Goal: Task Accomplishment & Management: Use online tool/utility

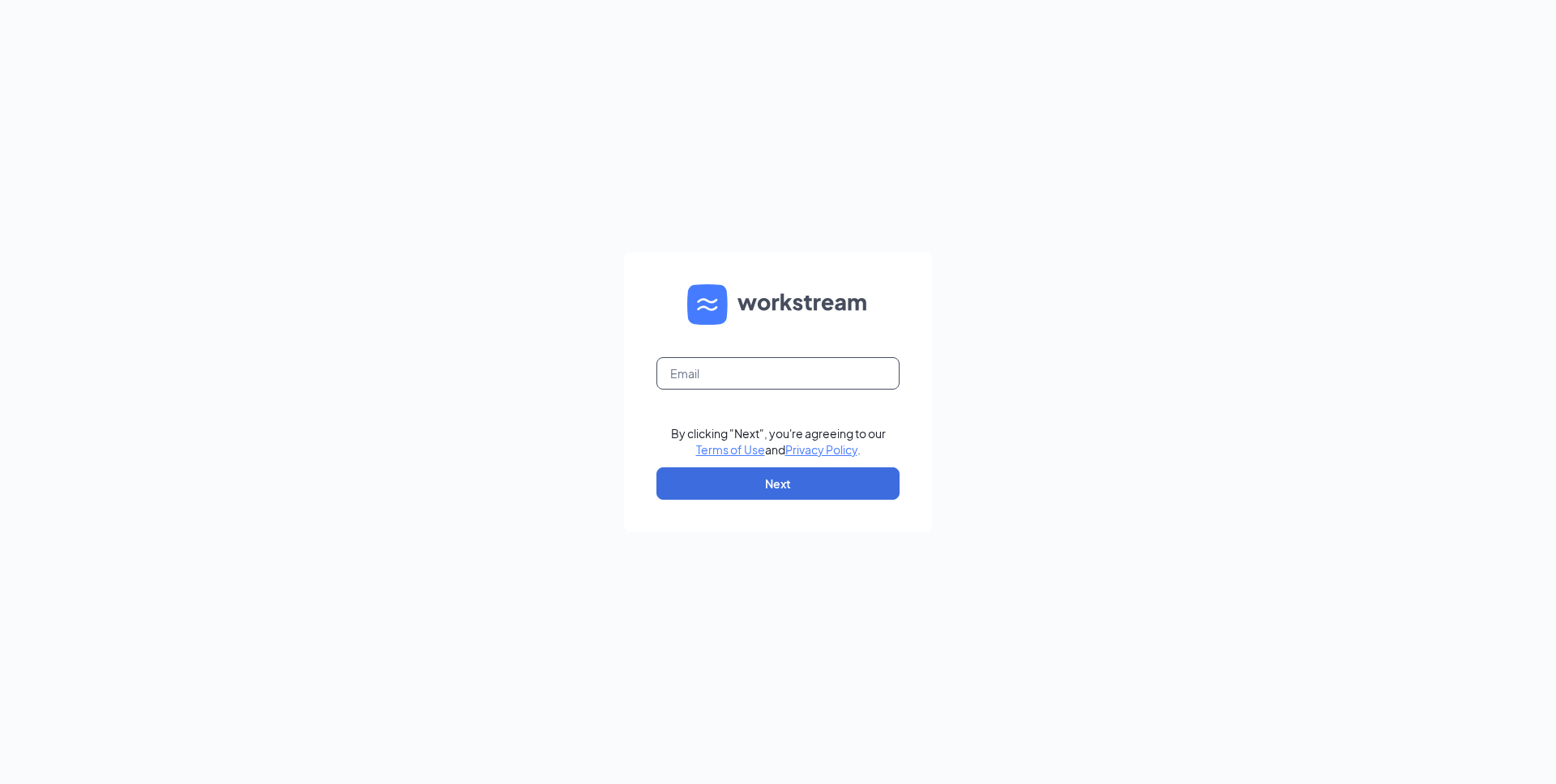
click at [786, 375] on input "text" at bounding box center [778, 374] width 243 height 32
type input "[PERSON_NAME][EMAIL_ADDRESS][PERSON_NAME][DOMAIN_NAME]"
click at [772, 494] on button "Next" at bounding box center [778, 484] width 243 height 32
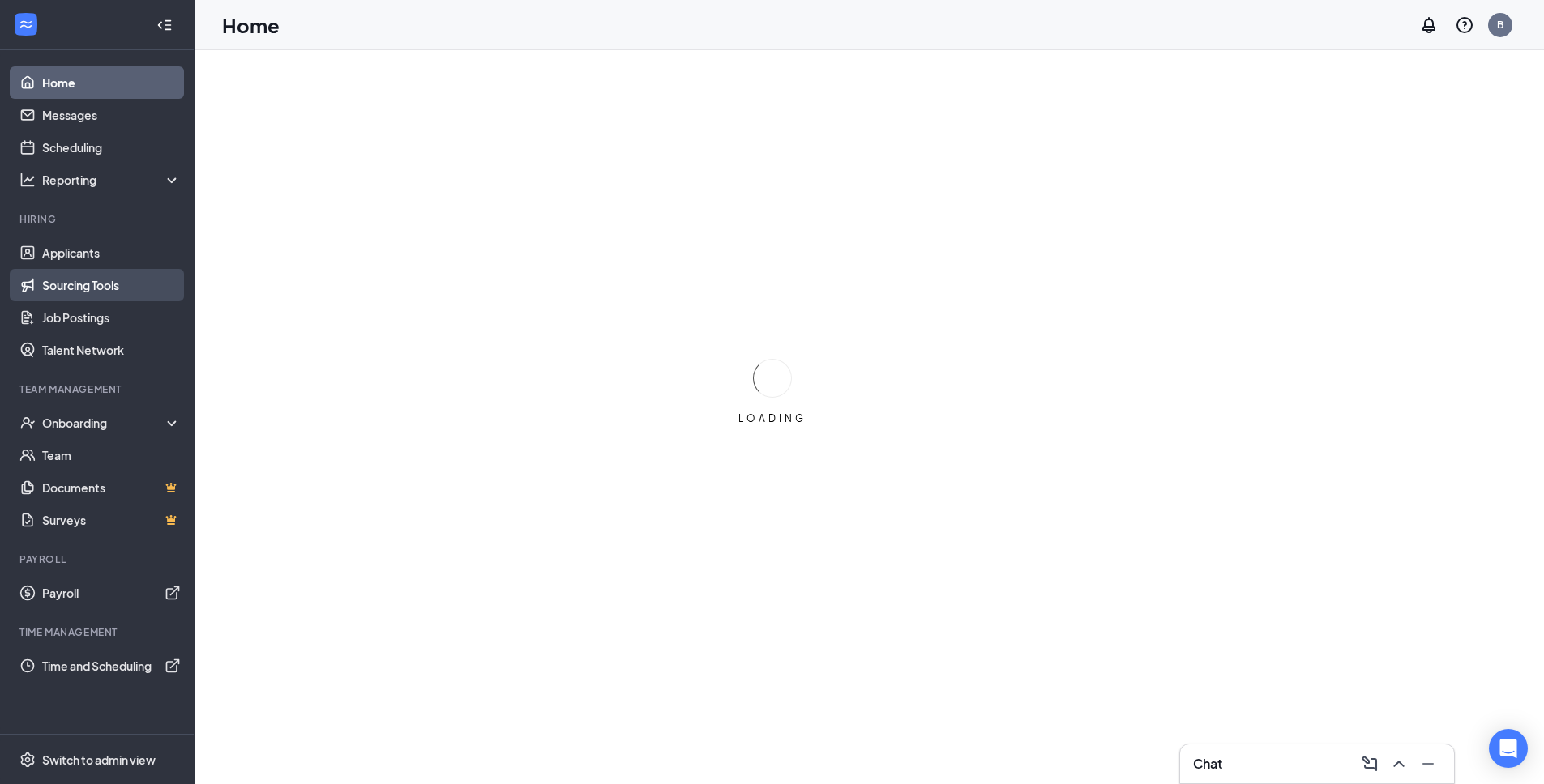
click at [89, 292] on link "Sourcing Tools" at bounding box center [111, 285] width 139 height 32
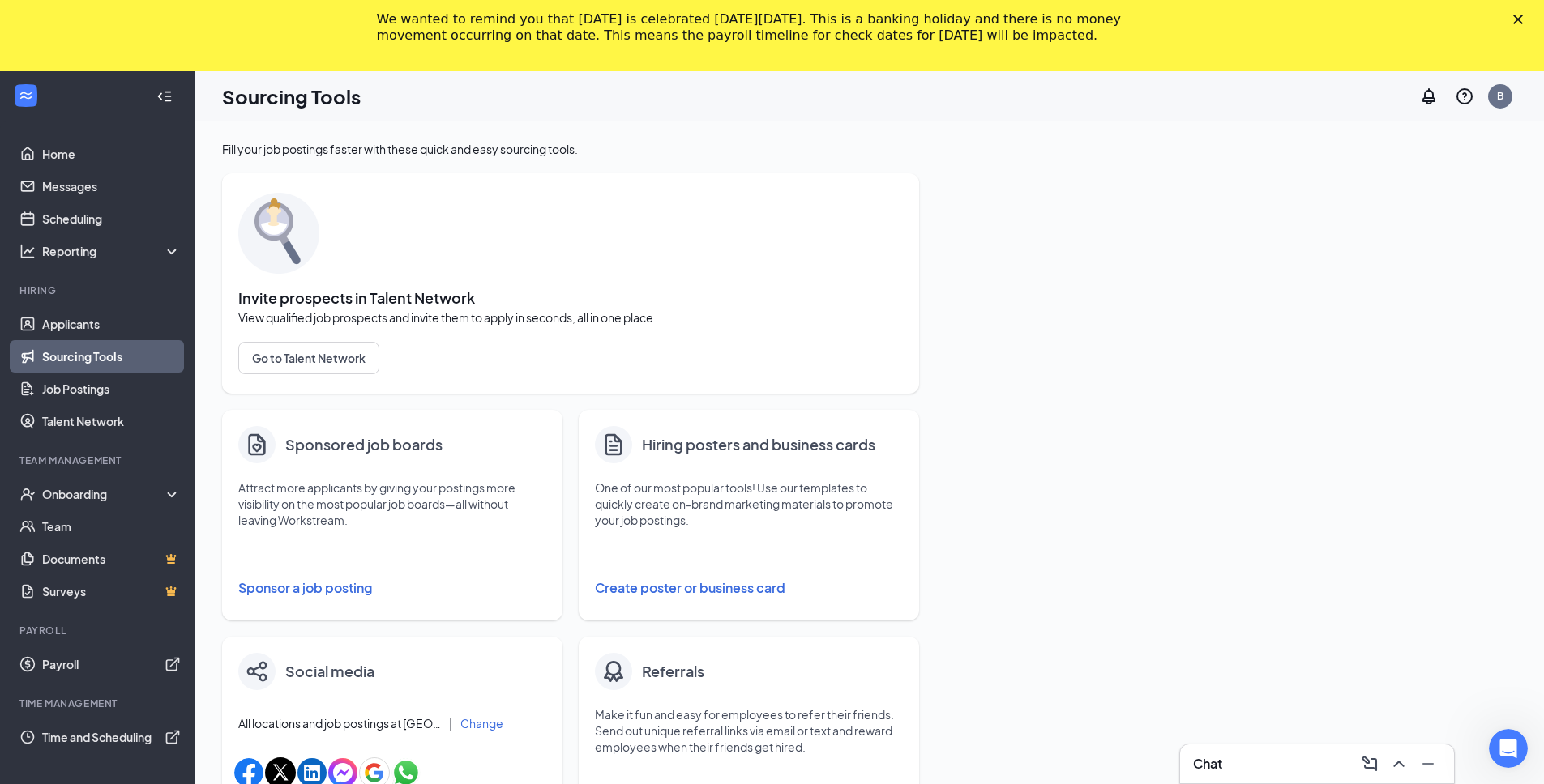
click at [307, 587] on button "Sponsor a job posting" at bounding box center [393, 588] width 308 height 32
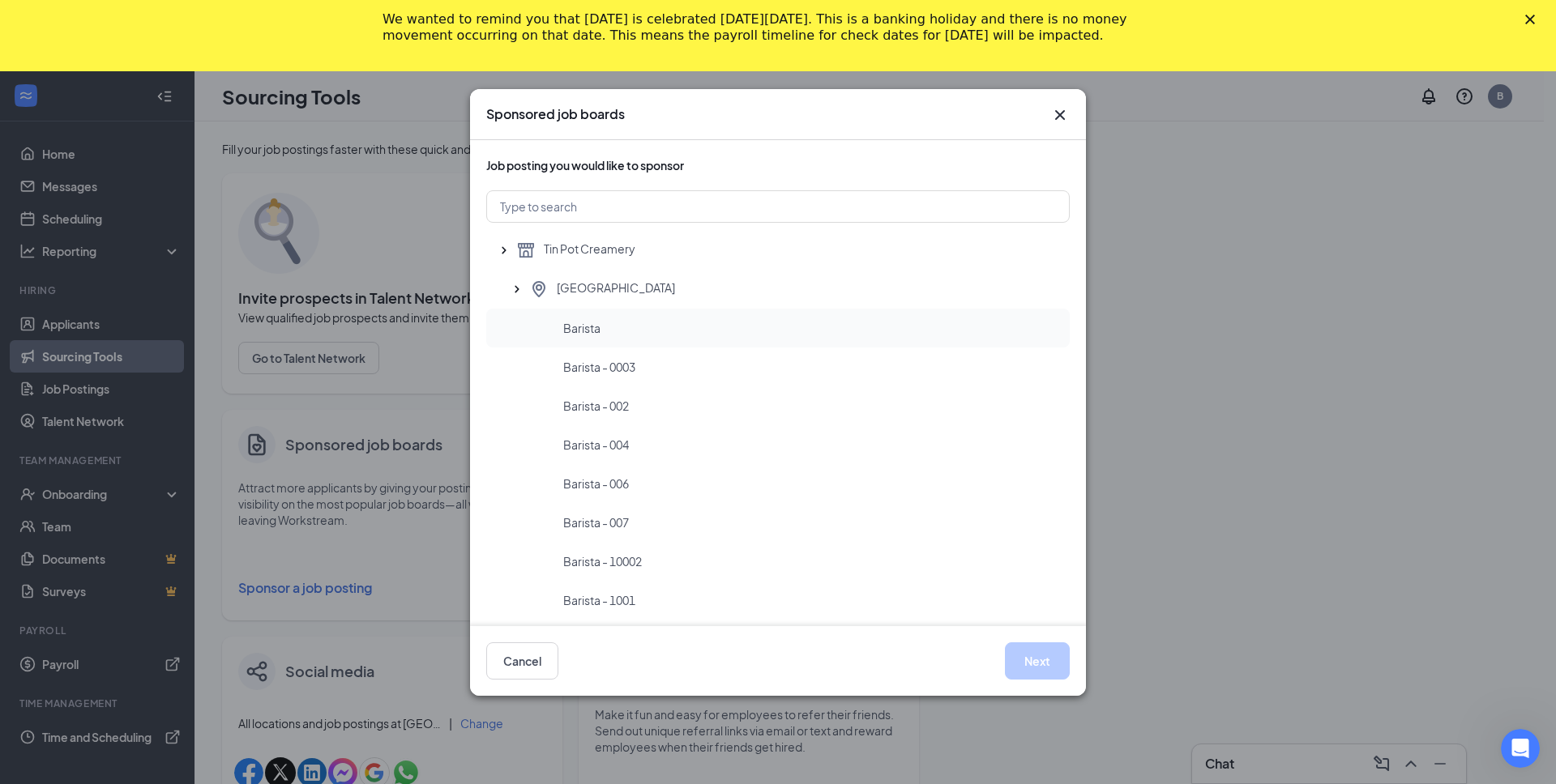
click at [571, 332] on span "Barista" at bounding box center [582, 328] width 37 height 16
click at [1038, 661] on button "Next" at bounding box center [1037, 661] width 65 height 37
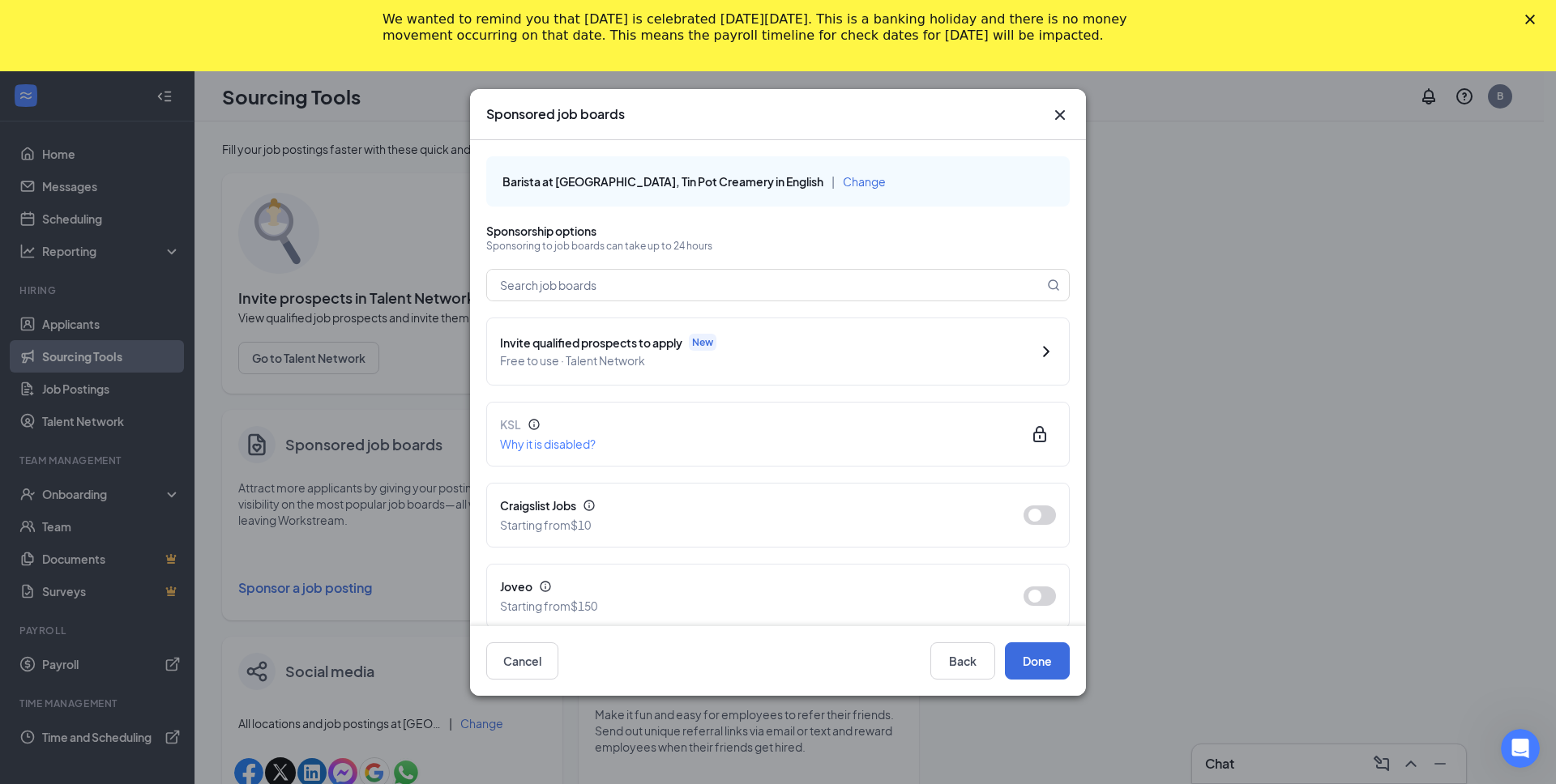
click at [741, 357] on span "Free to use · Talent Network" at bounding box center [761, 360] width 524 height 18
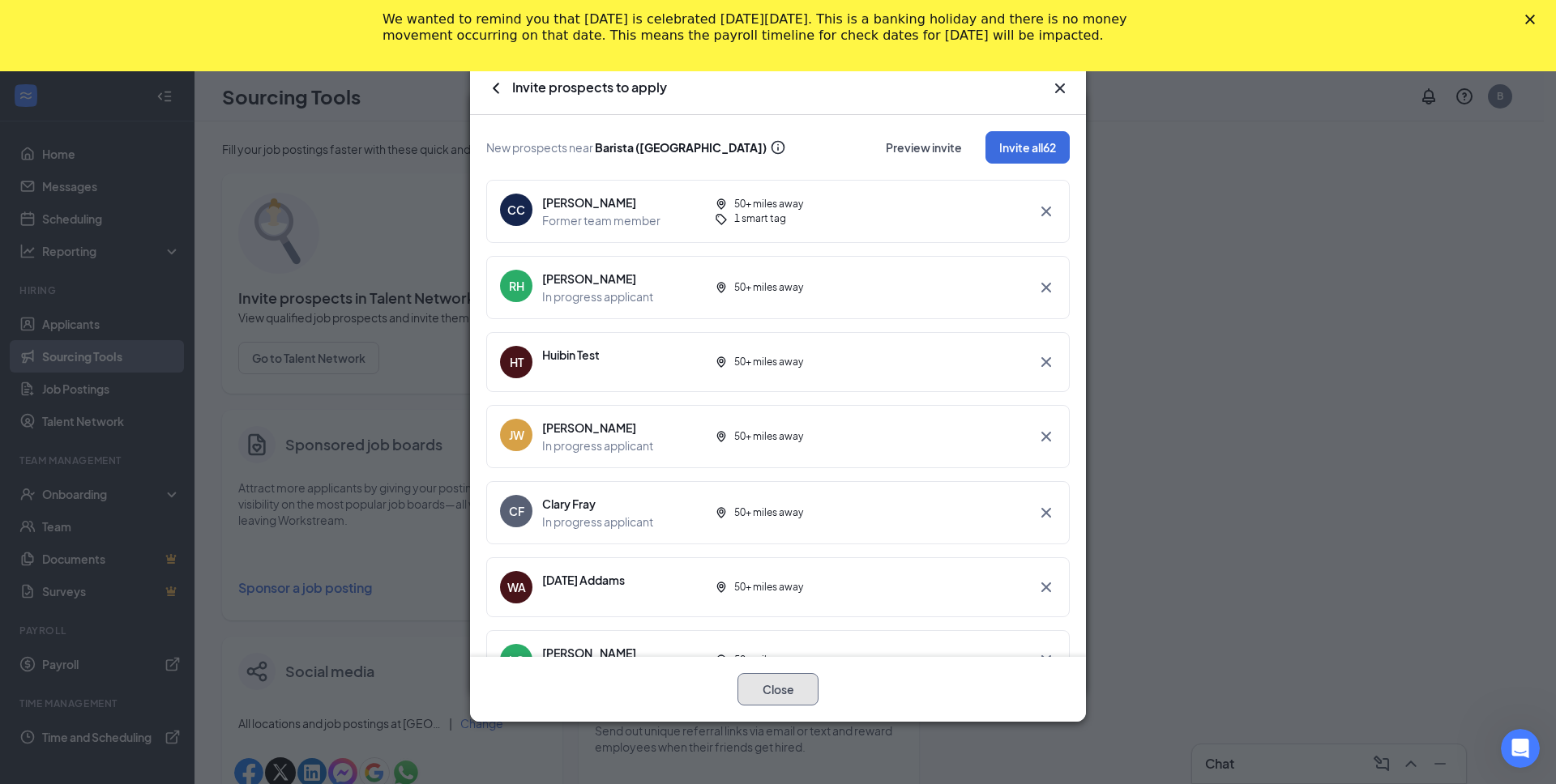
click at [763, 683] on button "Close" at bounding box center [778, 690] width 81 height 32
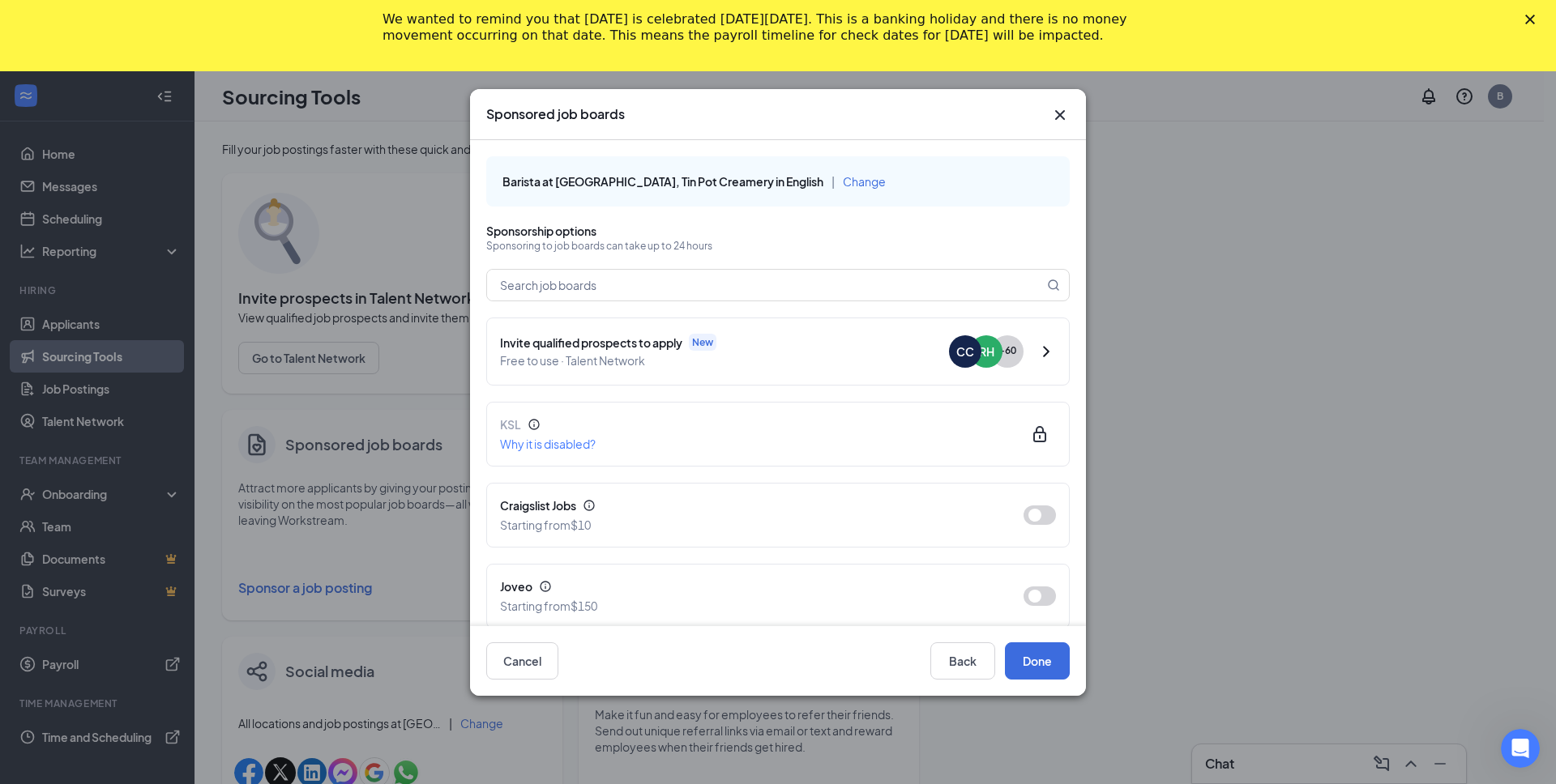
click at [791, 359] on span "Free to use · Talent Network" at bounding box center [724, 360] width 449 height 18
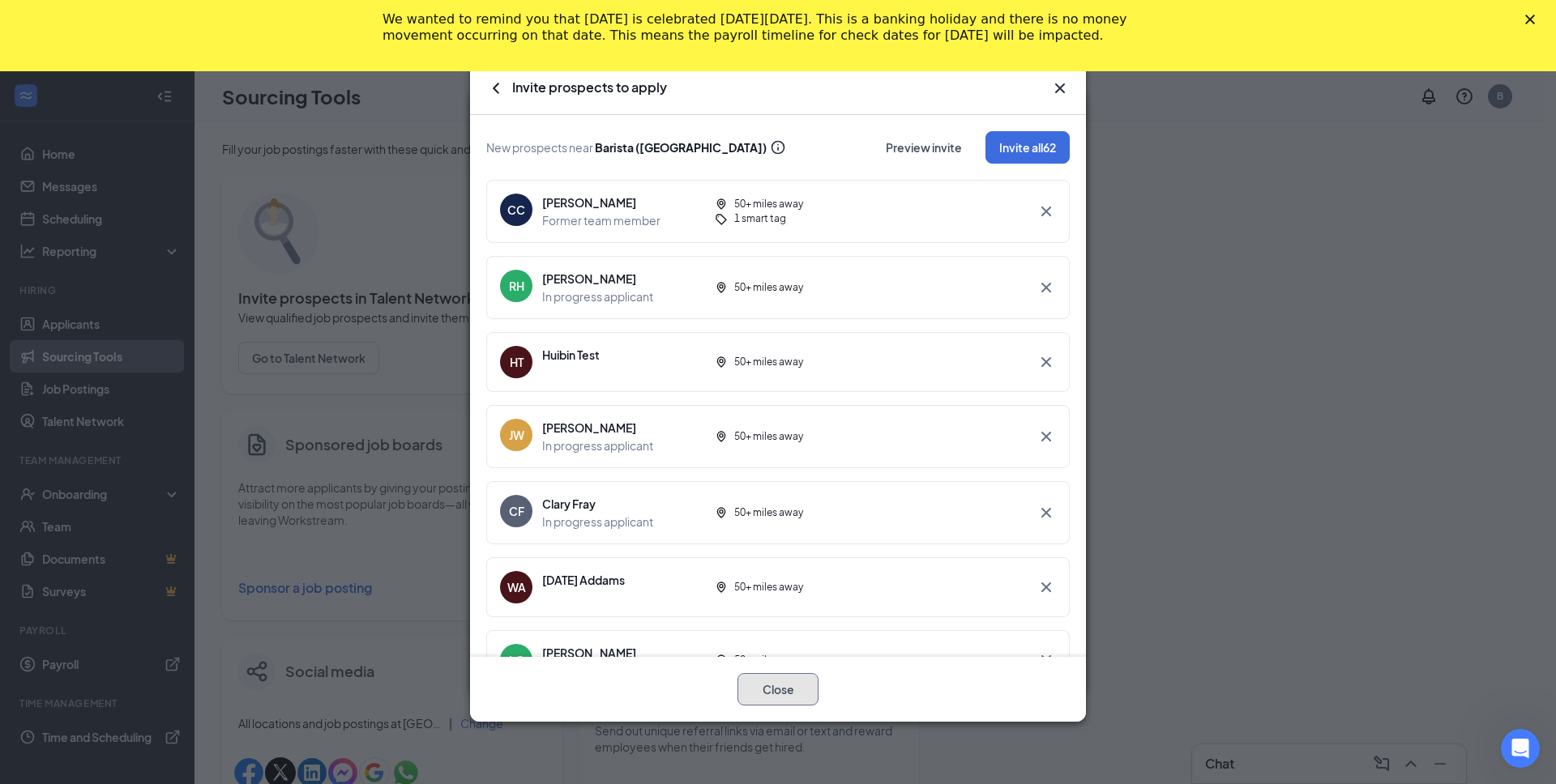
click at [771, 696] on button "Close" at bounding box center [778, 690] width 81 height 32
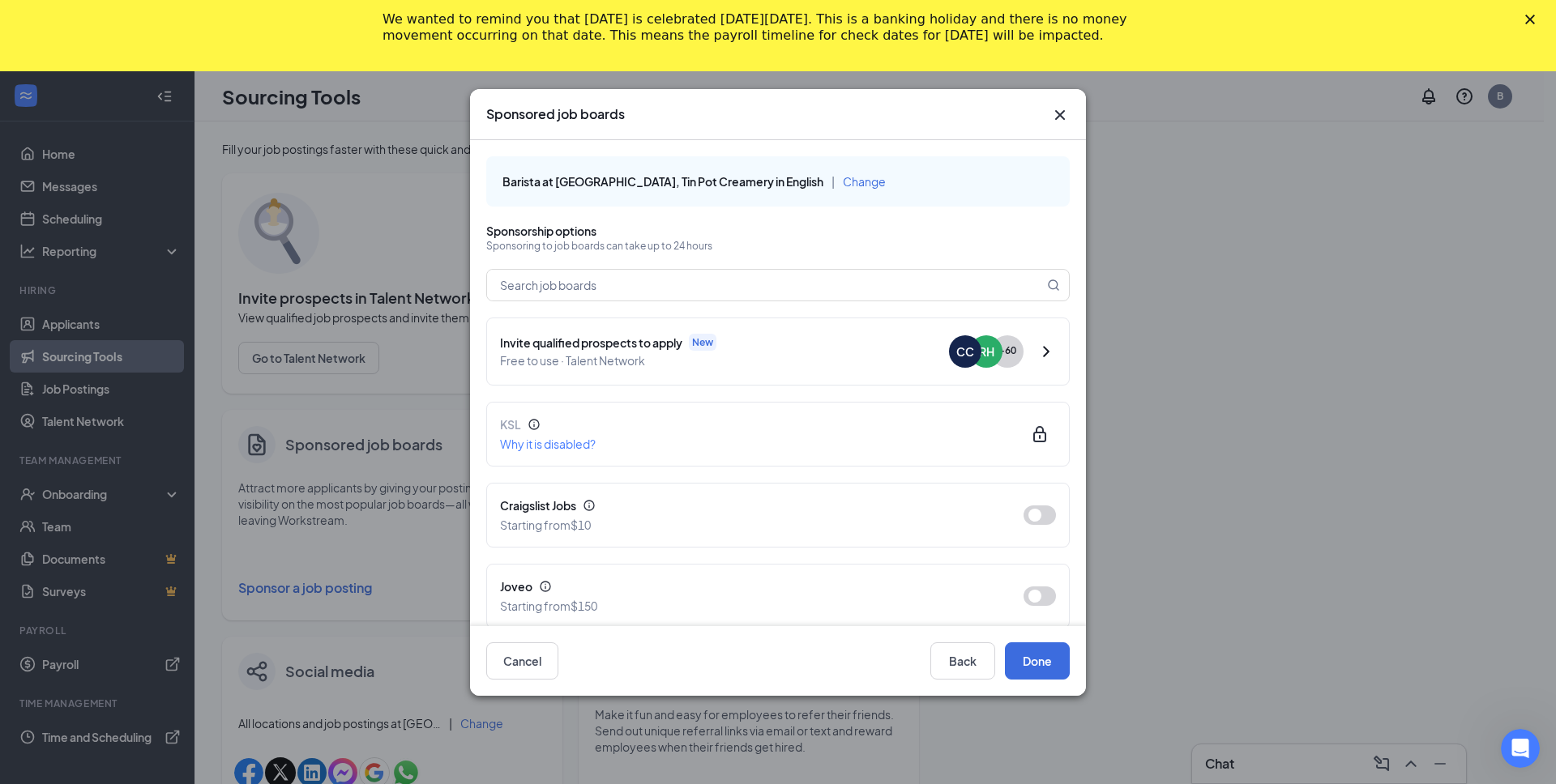
click at [624, 355] on span "Free to use · Talent Network" at bounding box center [724, 360] width 449 height 18
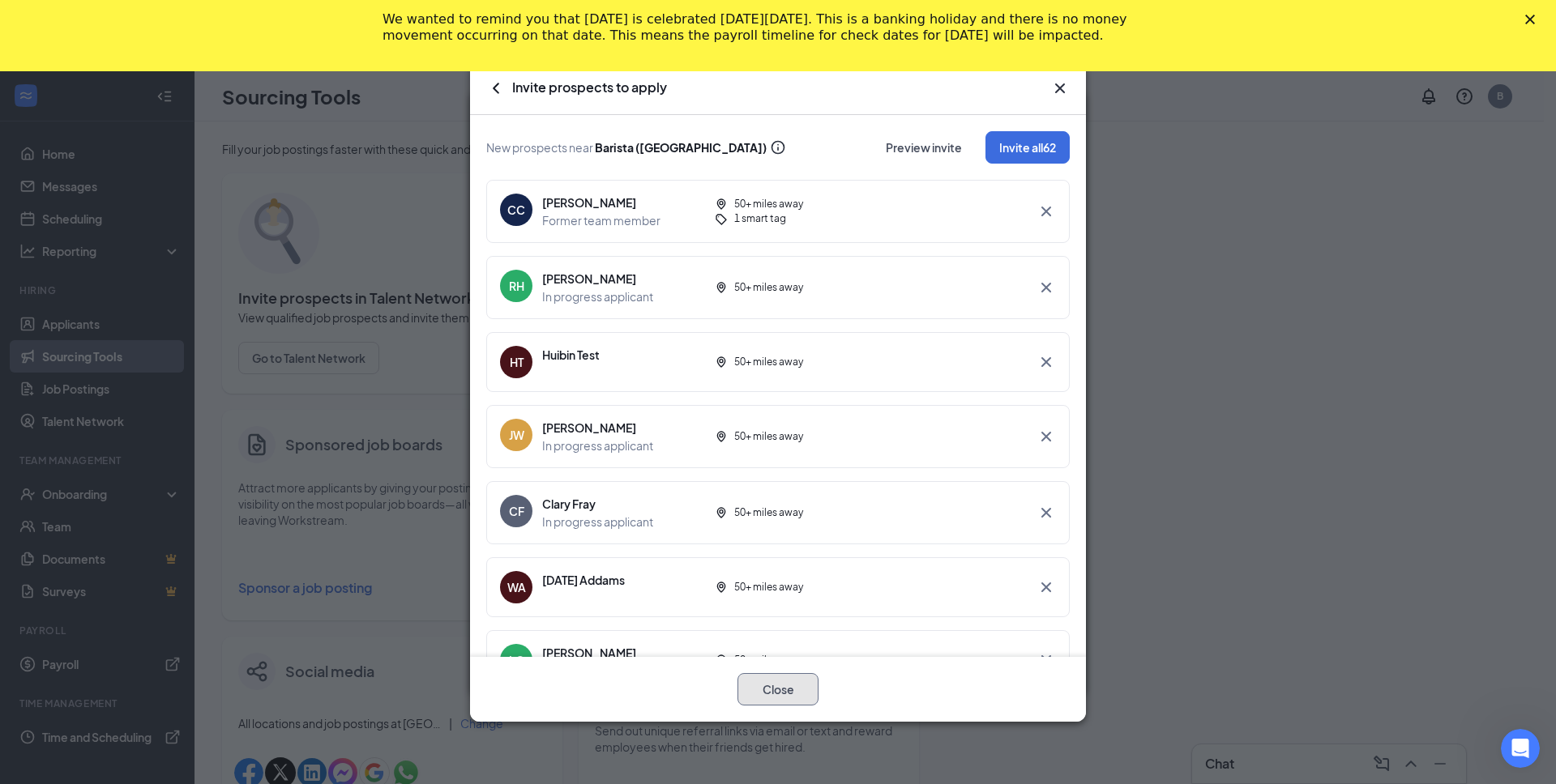
click at [752, 693] on button "Close" at bounding box center [778, 690] width 81 height 32
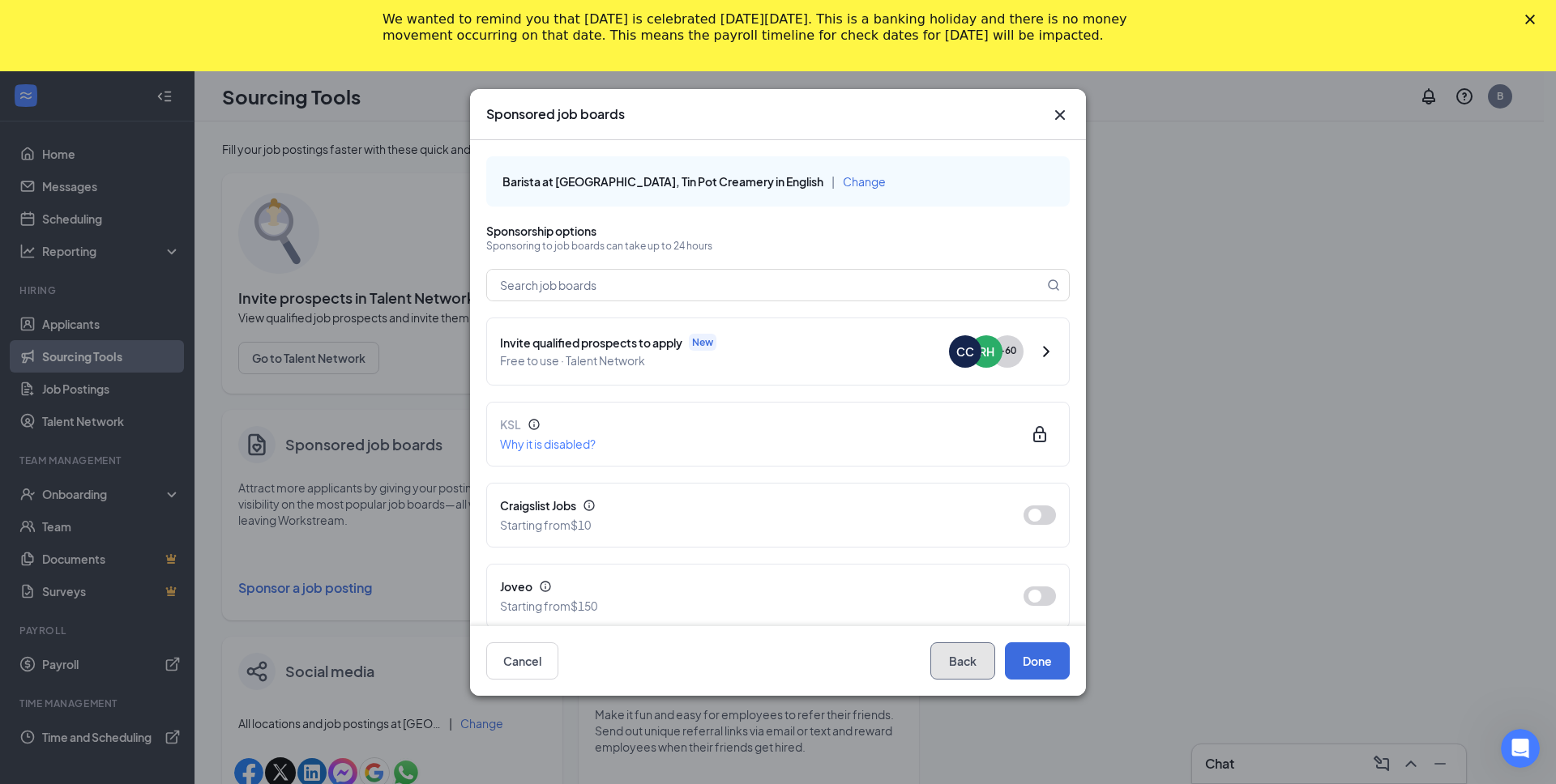
click at [950, 668] on button "Back" at bounding box center [962, 661] width 65 height 37
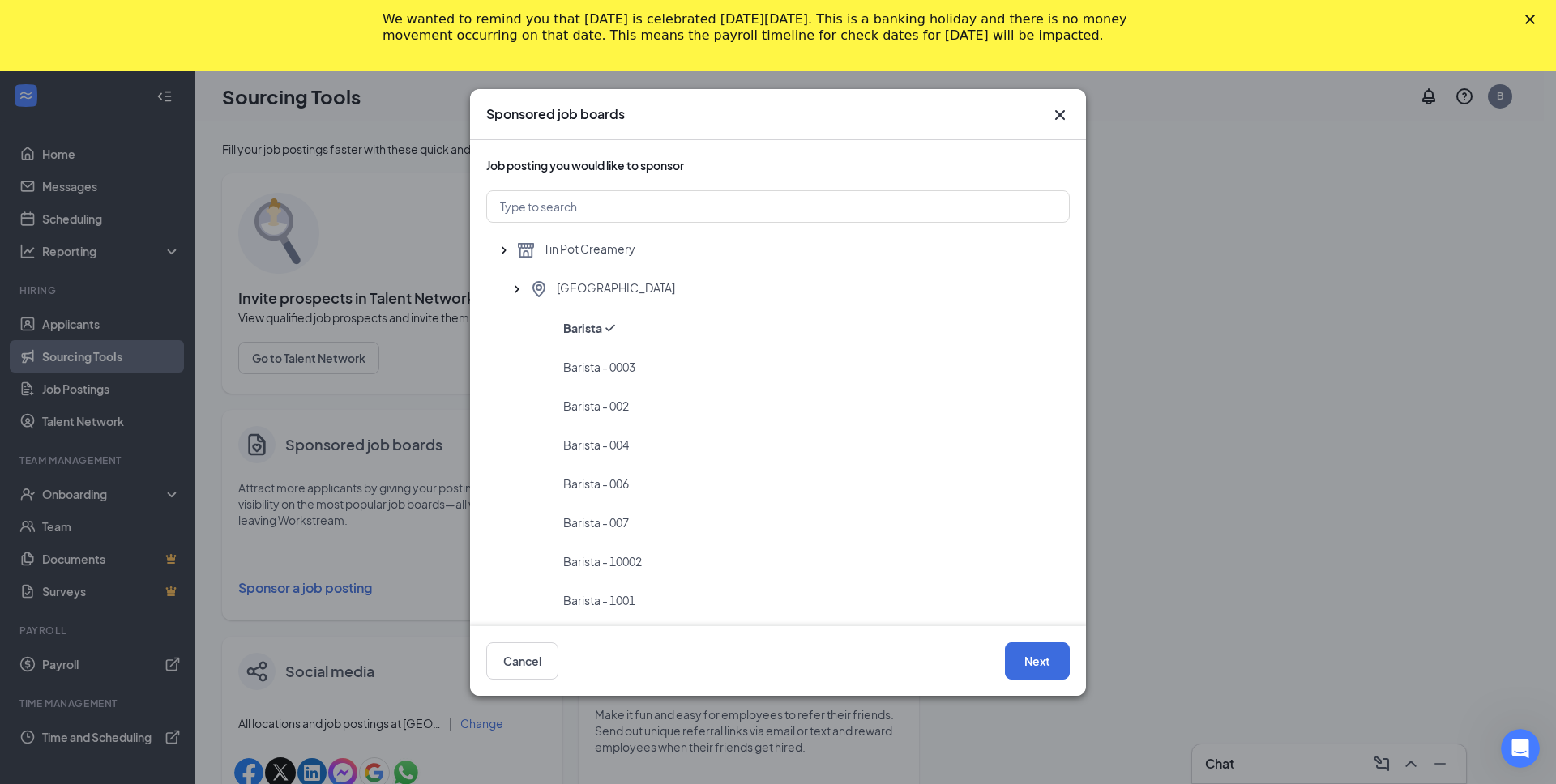
click at [1055, 117] on icon "Cross" at bounding box center [1059, 115] width 20 height 20
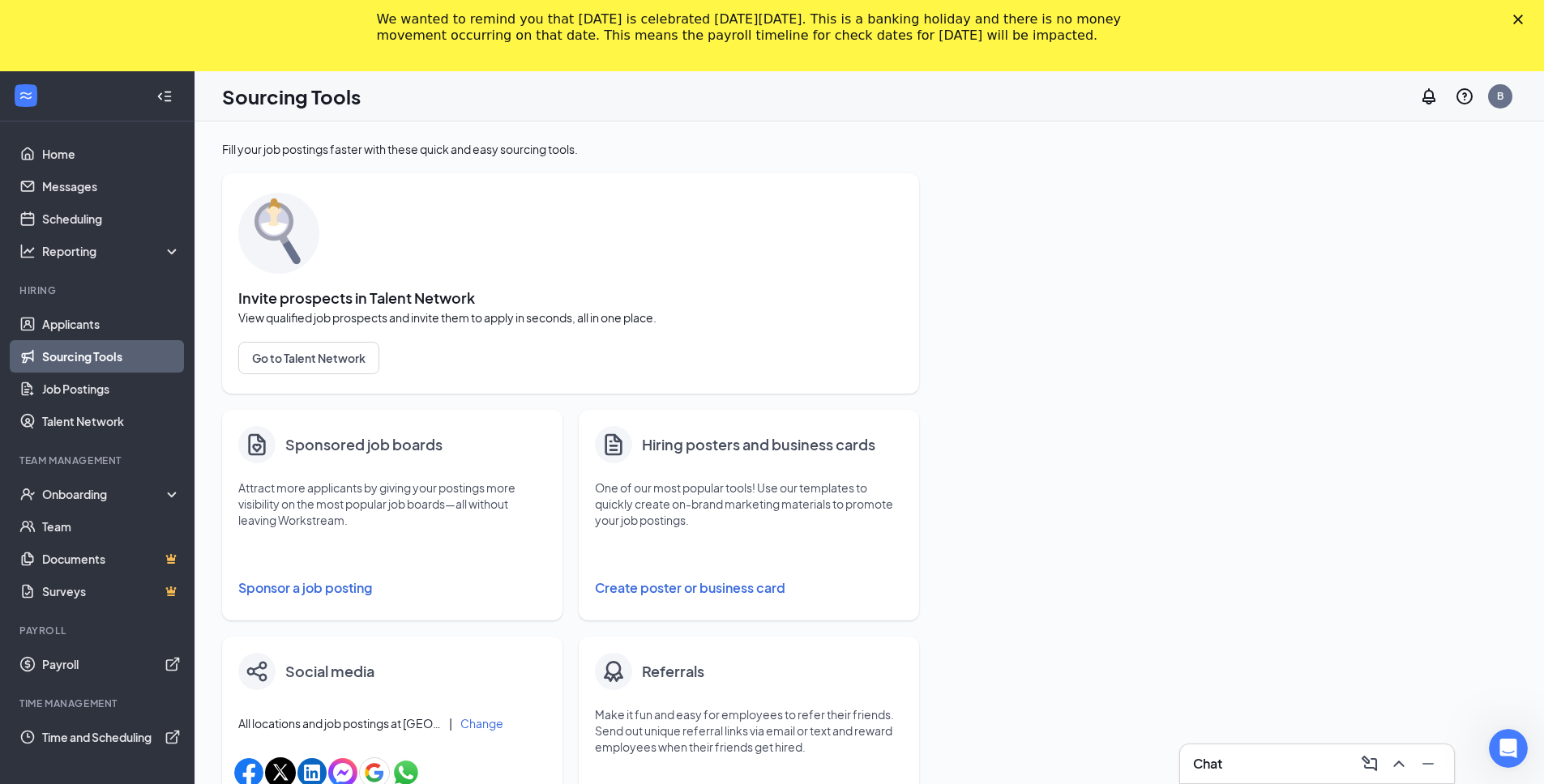
click at [323, 592] on button "Sponsor a job posting" at bounding box center [393, 588] width 308 height 32
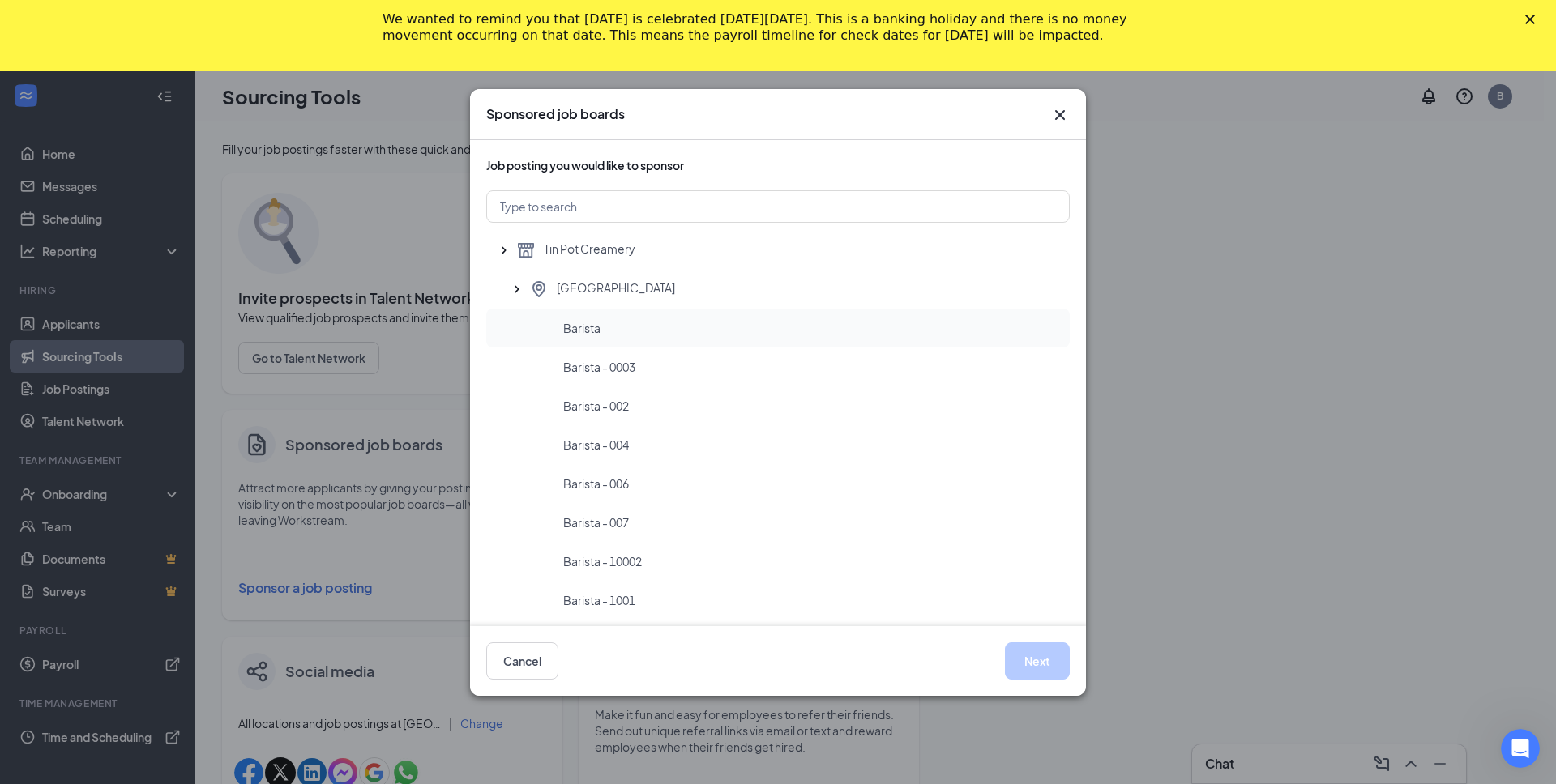
click at [614, 313] on div "Barista" at bounding box center [778, 329] width 583 height 39
click at [1044, 667] on button "Next" at bounding box center [1037, 661] width 65 height 37
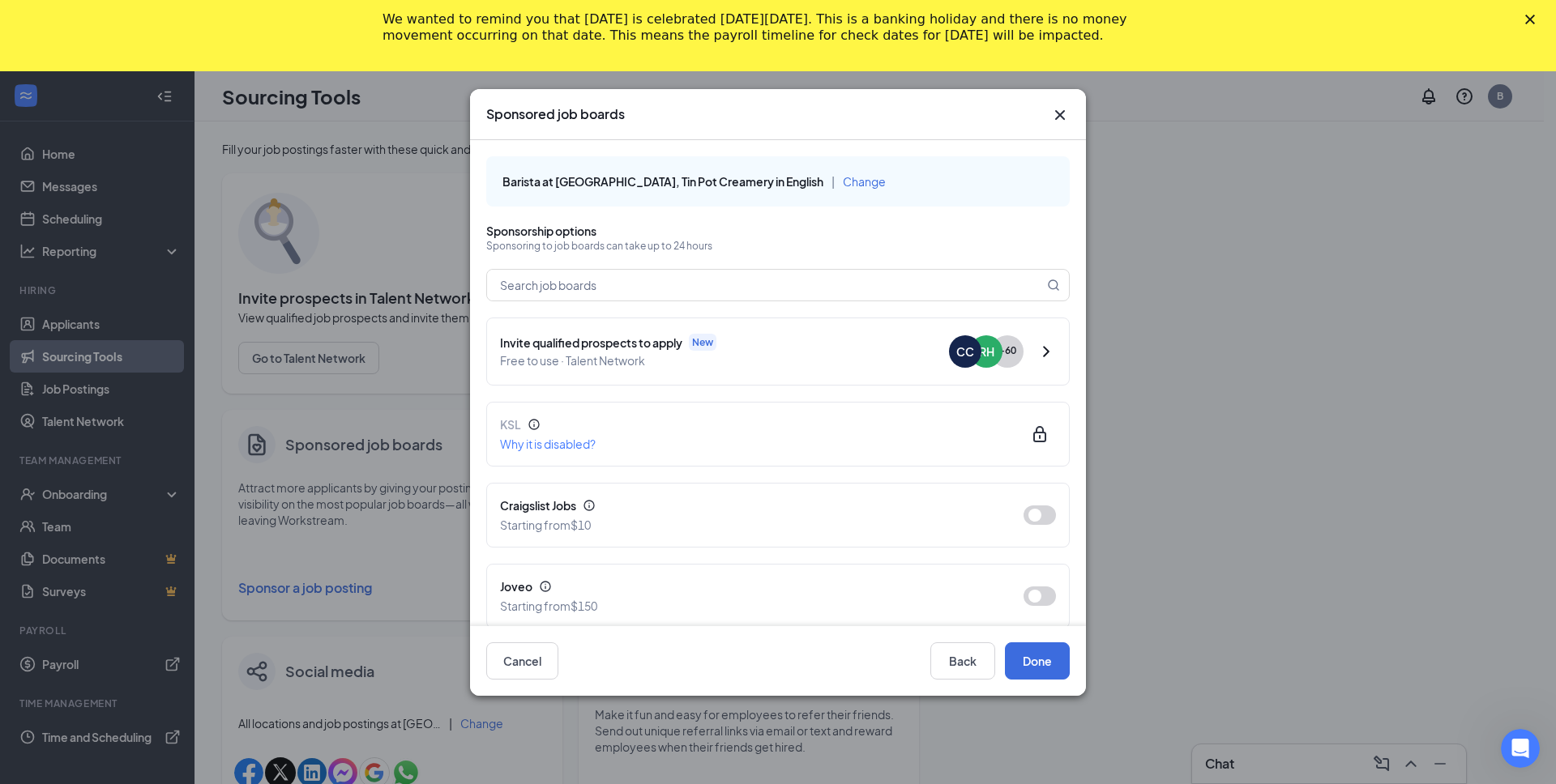
click at [629, 352] on span "Free to use · Talent Network" at bounding box center [724, 360] width 449 height 18
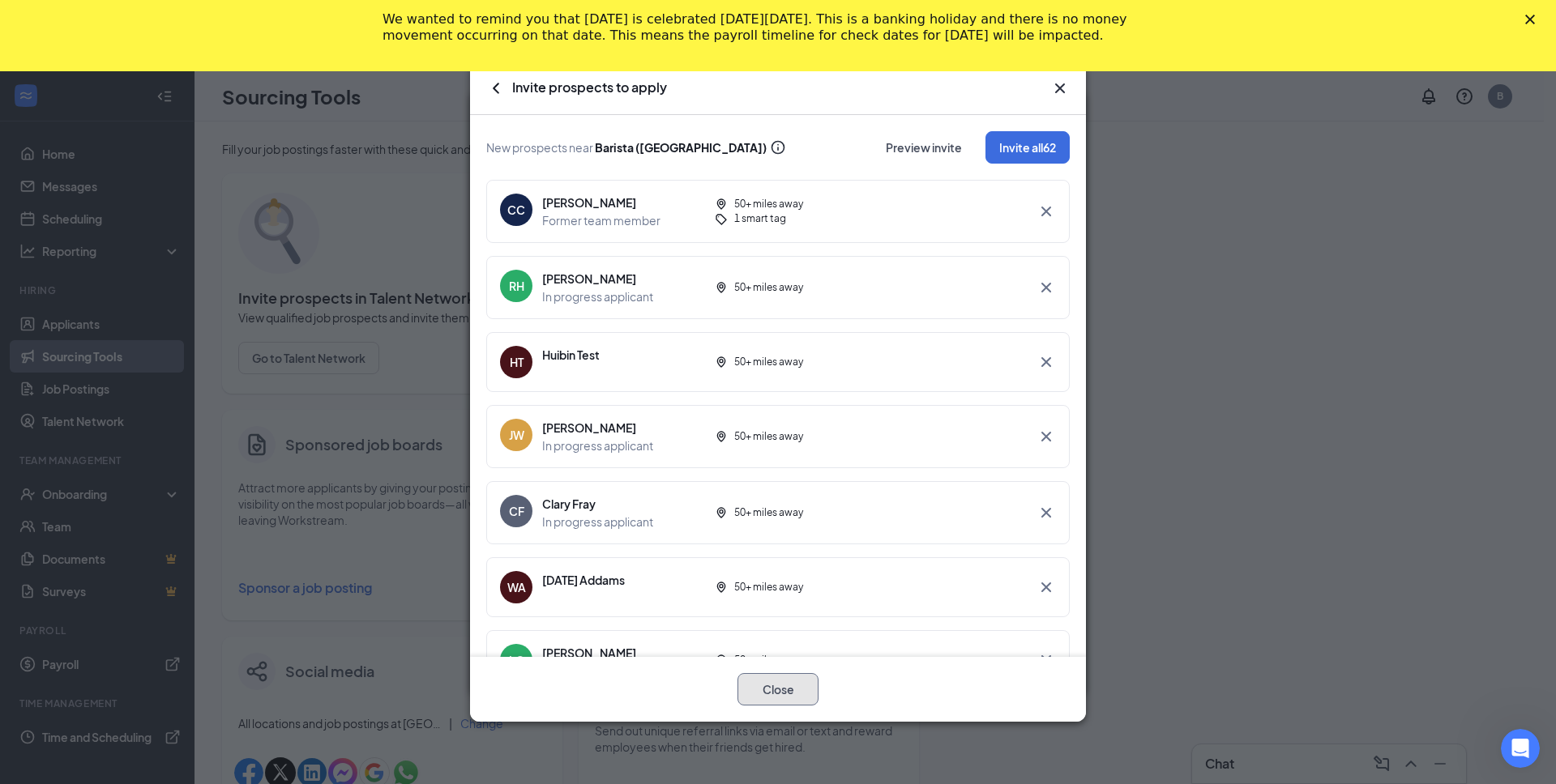
click at [807, 697] on button "Close" at bounding box center [778, 690] width 81 height 32
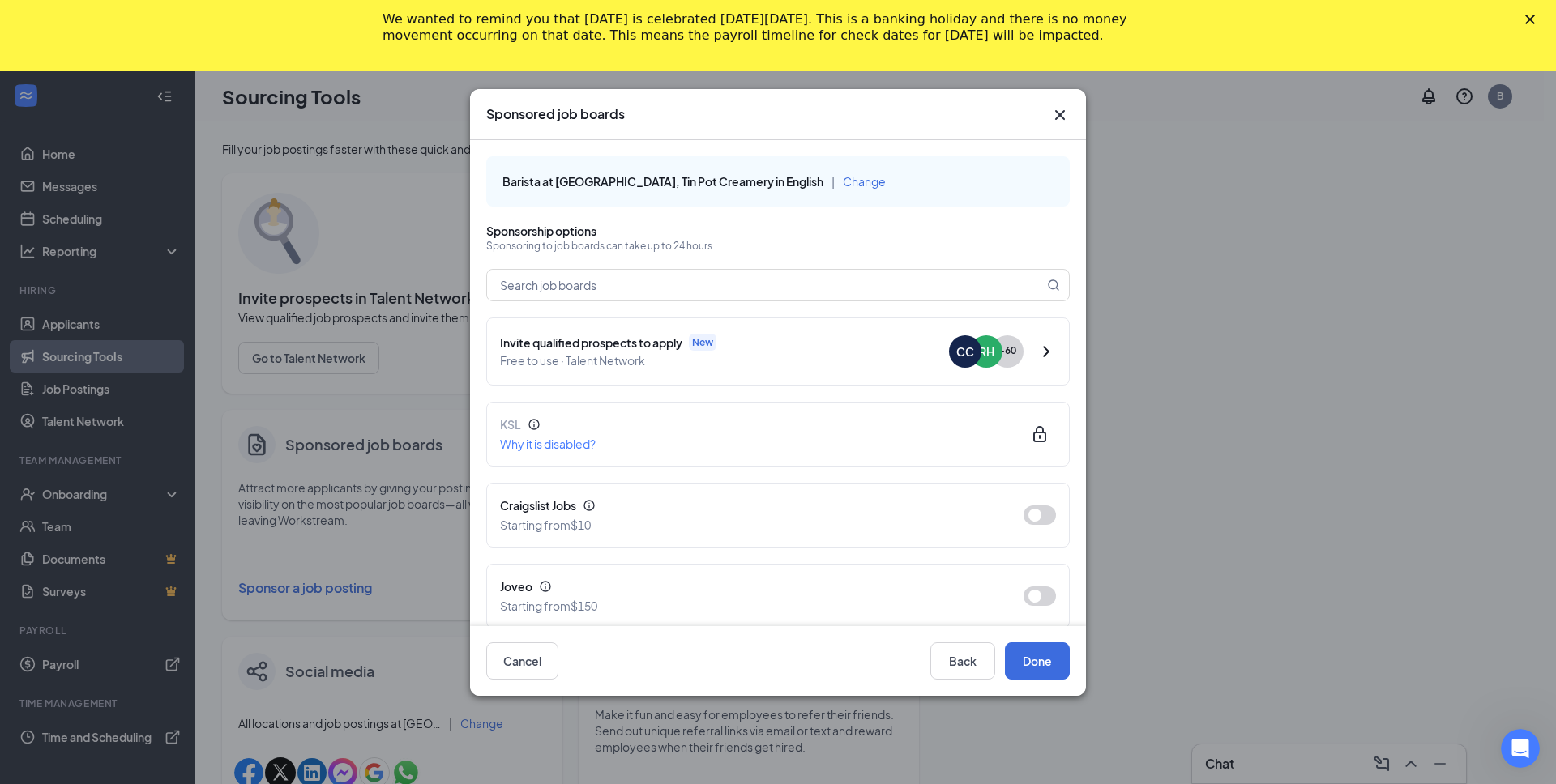
click at [789, 340] on div "Invite qualified prospects to apply New" at bounding box center [724, 342] width 449 height 18
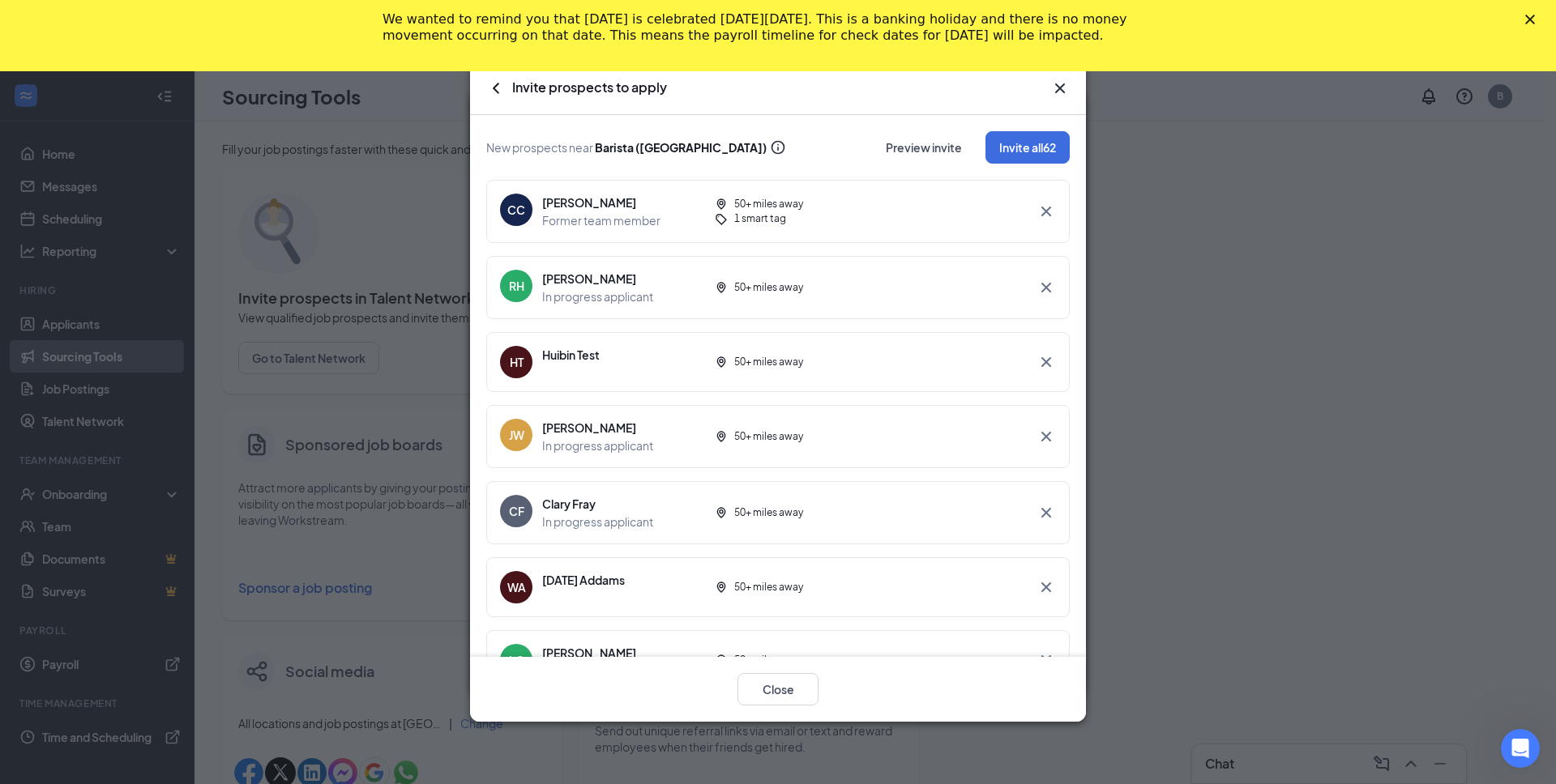
click at [1061, 89] on icon "Cross" at bounding box center [1059, 88] width 20 height 20
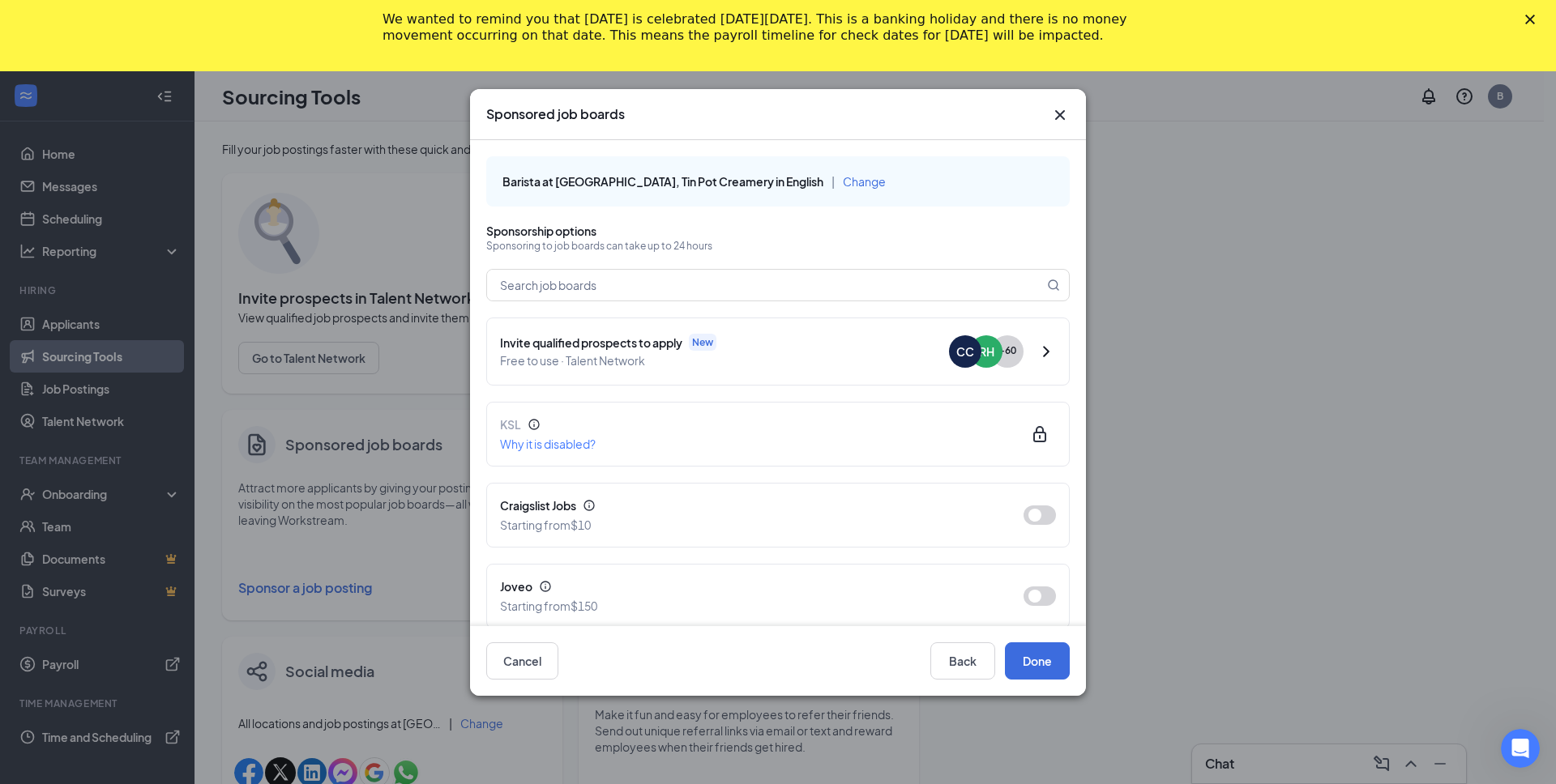
click at [1048, 109] on div "Sponsored job boards" at bounding box center [778, 114] width 583 height 18
click at [1054, 112] on icon "Cross" at bounding box center [1059, 115] width 20 height 20
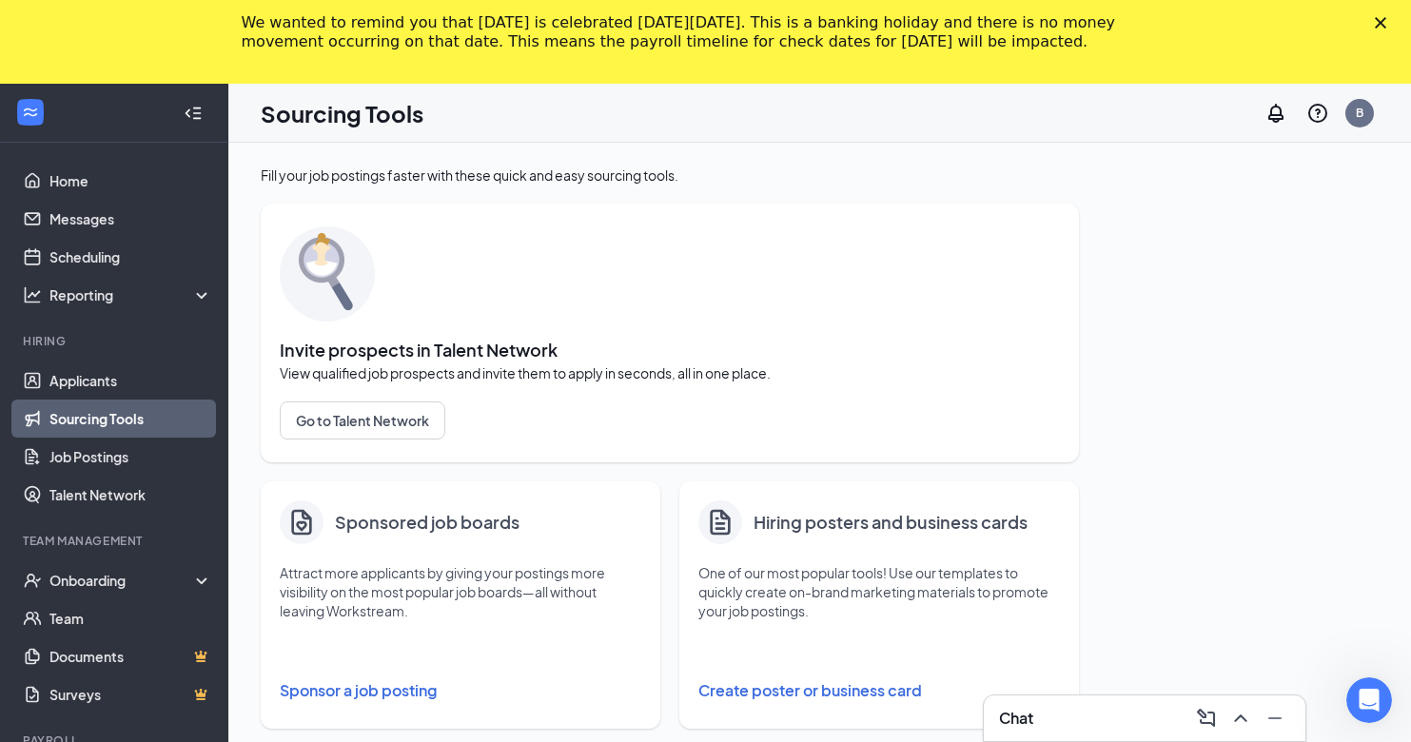
click at [1386, 20] on polygon "Close" at bounding box center [1380, 22] width 11 height 11
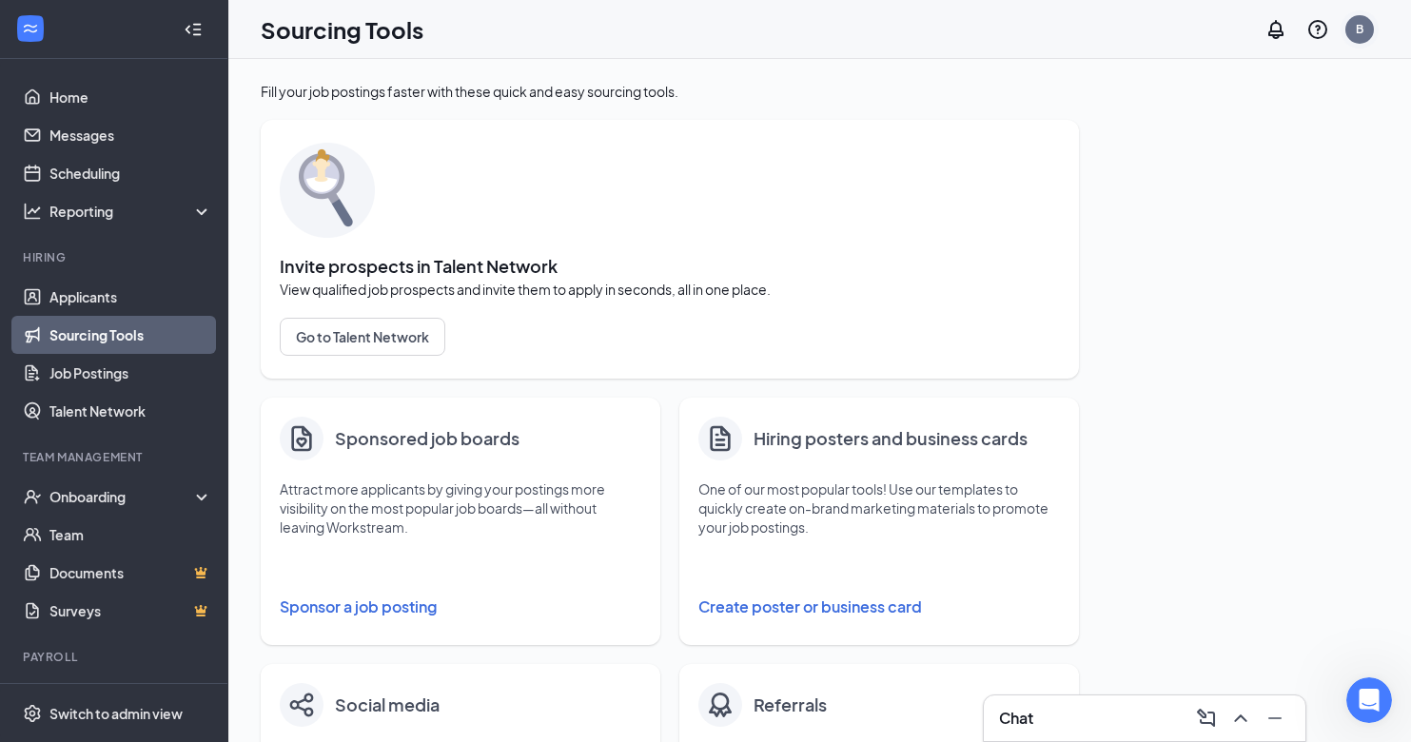
click at [1355, 42] on div "B" at bounding box center [1359, 29] width 29 height 29
click at [1234, 255] on link "Switch account" at bounding box center [1209, 263] width 95 height 17
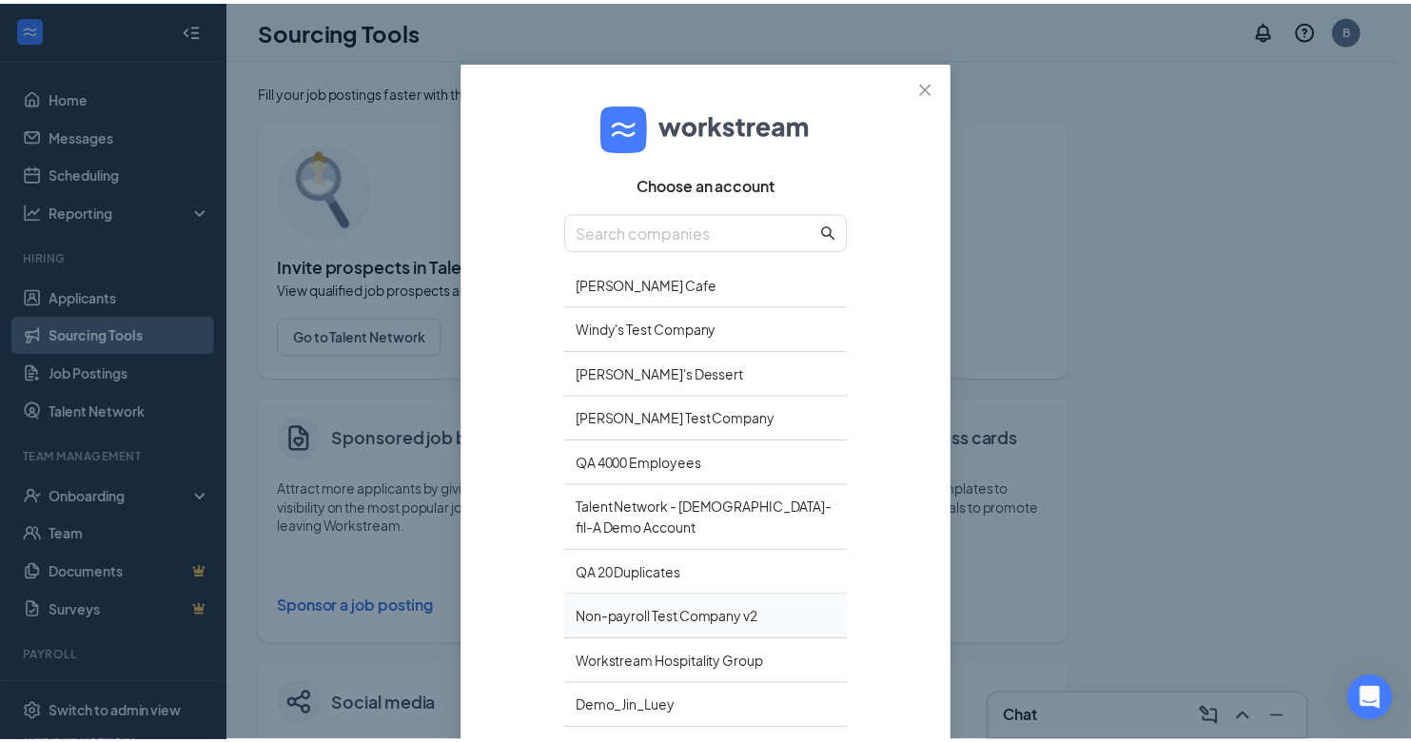
scroll to position [87, 0]
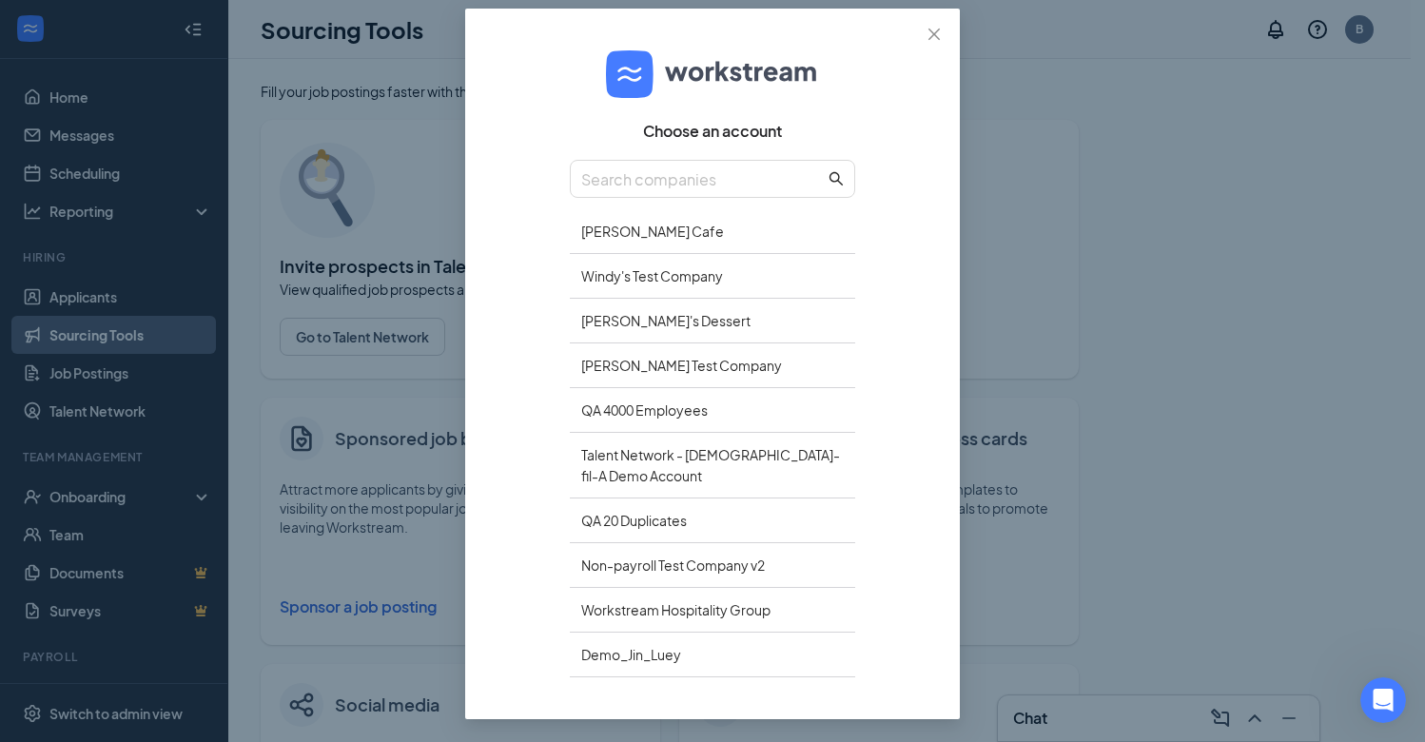
click at [1206, 137] on div "Choose an account Berns Cafe Windy's Test Company Nigel's Dessert Berns Test Co…" at bounding box center [712, 371] width 1425 height 742
